Goal: Navigation & Orientation: Find specific page/section

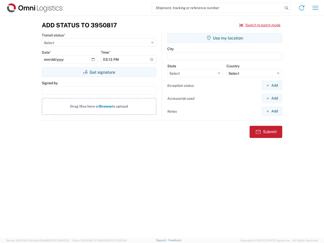
click at [217, 8] on input "search" at bounding box center [217, 8] width 131 height 10
click at [286, 8] on icon at bounding box center [286, 8] width 7 height 7
click at [301, 8] on icon at bounding box center [301, 8] width 8 height 8
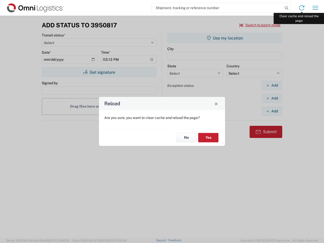
click at [315, 8] on div "Reload Are you sure, you want to clear cache and reload the page? No Yes" at bounding box center [162, 121] width 324 height 243
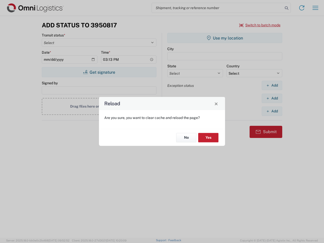
click at [260, 25] on div "Reload Are you sure, you want to clear cache and reload the page? No Yes" at bounding box center [162, 121] width 324 height 243
click at [99, 72] on div "Reload Are you sure, you want to clear cache and reload the page? No Yes" at bounding box center [162, 121] width 324 height 243
click at [225, 38] on div "Reload Are you sure, you want to clear cache and reload the page? No Yes" at bounding box center [162, 121] width 324 height 243
click at [272, 85] on div "Reload Are you sure, you want to clear cache and reload the page? No Yes" at bounding box center [162, 121] width 324 height 243
click at [272, 98] on div "Reload Are you sure, you want to clear cache and reload the page? No Yes" at bounding box center [162, 121] width 324 height 243
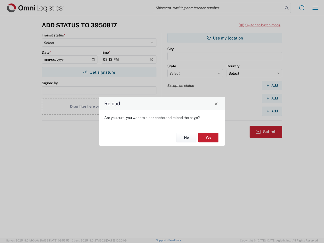
click at [272, 111] on div "Reload Are you sure, you want to clear cache and reload the page? No Yes" at bounding box center [162, 121] width 324 height 243
